Goal: Check status: Check status

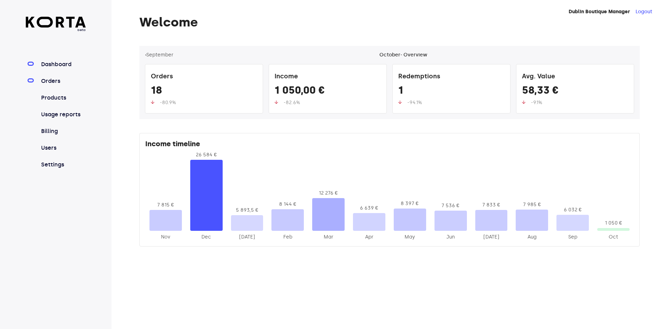
click at [62, 79] on link "Orders" at bounding box center [63, 81] width 46 height 8
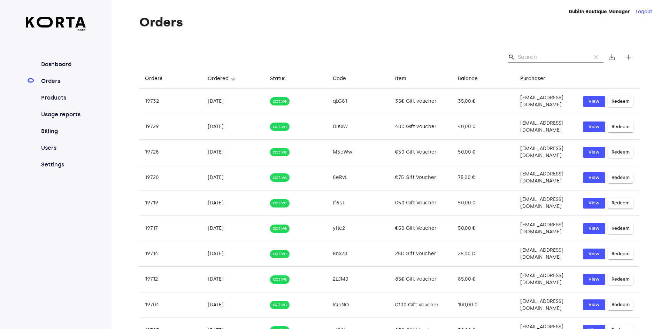
click at [535, 54] on input "Search" at bounding box center [552, 57] width 68 height 11
paste input "[EMAIL_ADDRESS][DOMAIN_NAME]"
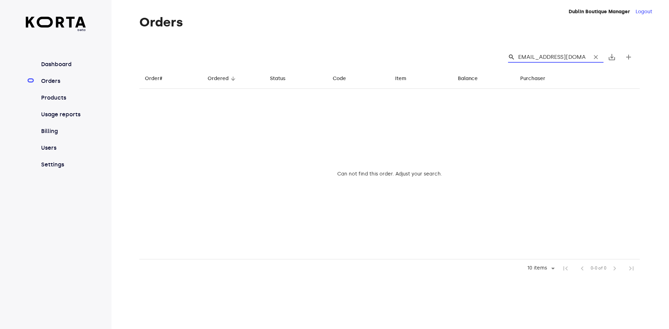
type input "[EMAIL_ADDRESS][DOMAIN_NAME]"
click at [596, 56] on span "clear" at bounding box center [595, 57] width 7 height 7
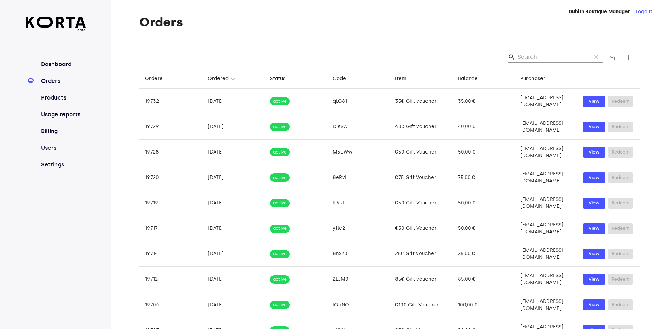
click at [566, 59] on input "Search" at bounding box center [552, 57] width 68 height 11
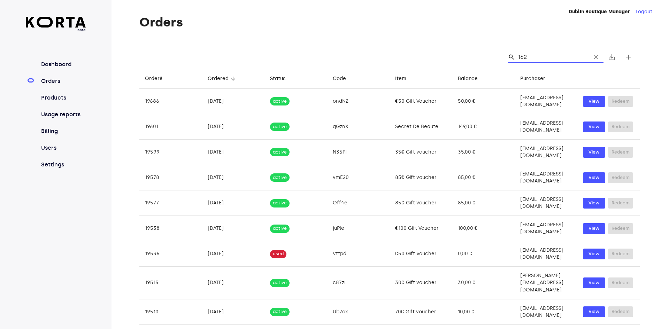
type input "1623"
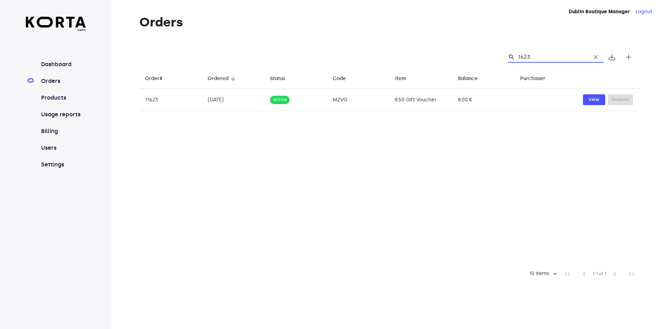
click at [545, 62] on input "1623" at bounding box center [552, 57] width 68 height 11
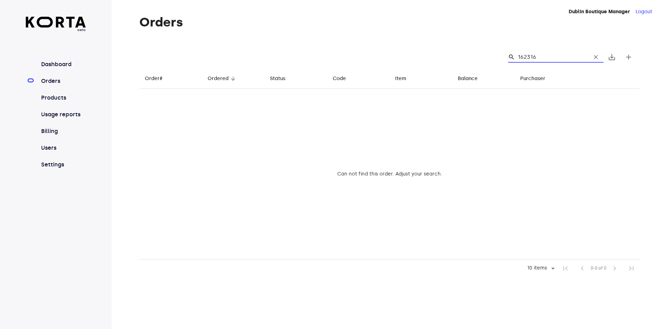
type input "162316"
click at [597, 54] on span "clear" at bounding box center [595, 57] width 7 height 7
